Goal: Information Seeking & Learning: Learn about a topic

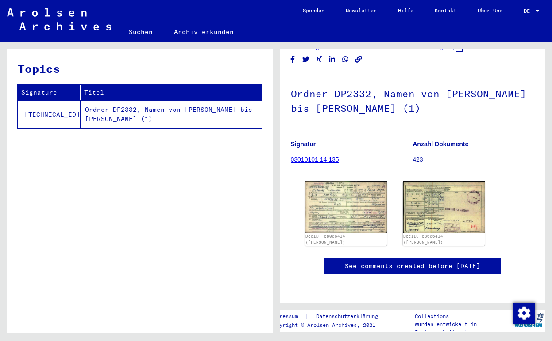
scroll to position [84, 0]
click at [329, 195] on img at bounding box center [346, 207] width 86 height 54
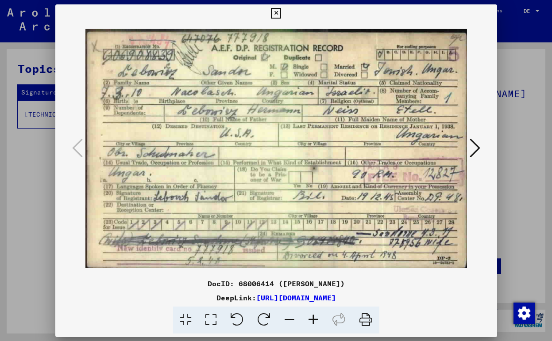
click at [329, 195] on img at bounding box center [275, 148] width 381 height 253
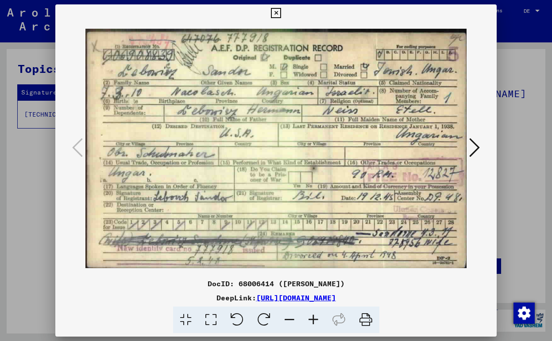
scroll to position [0, 0]
click at [477, 145] on icon at bounding box center [474, 147] width 11 height 21
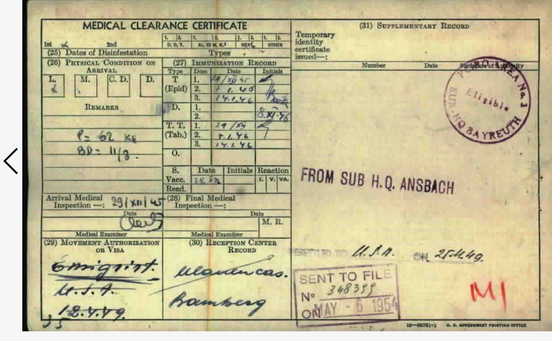
click at [72, 137] on icon at bounding box center [77, 147] width 11 height 21
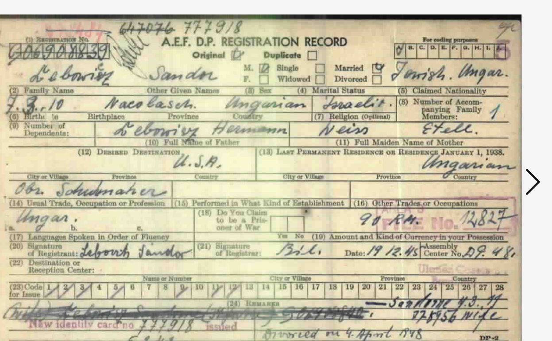
click at [469, 137] on icon at bounding box center [474, 147] width 11 height 21
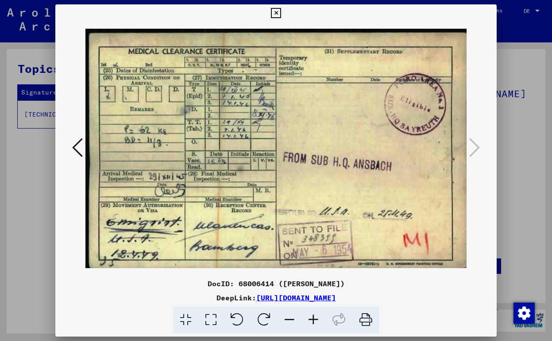
click at [77, 147] on icon at bounding box center [77, 147] width 11 height 21
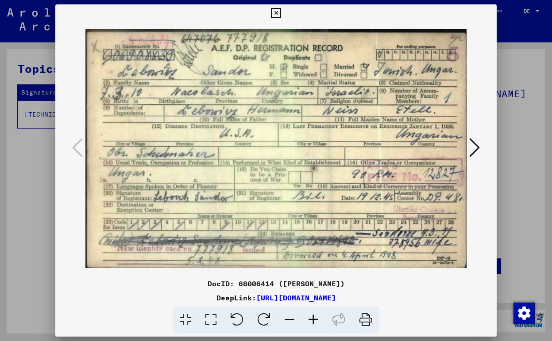
drag, startPoint x: 458, startPoint y: 15, endPoint x: 338, endPoint y: 12, distance: 120.3
click at [283, 12] on div at bounding box center [275, 13] width 15 height 18
click at [474, 148] on icon at bounding box center [474, 147] width 11 height 21
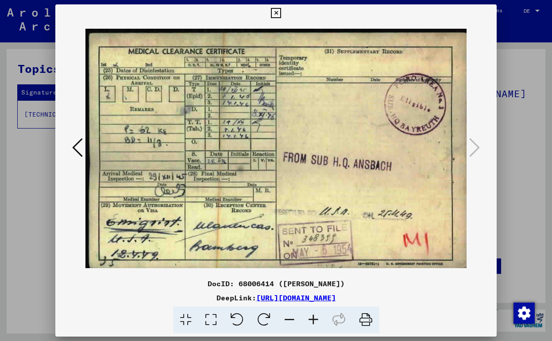
click at [366, 316] on icon at bounding box center [365, 320] width 27 height 27
click at [334, 321] on icon at bounding box center [338, 320] width 27 height 27
click at [336, 299] on link "[URL][DOMAIN_NAME]" at bounding box center [296, 298] width 80 height 9
